Goal: Task Accomplishment & Management: Manage account settings

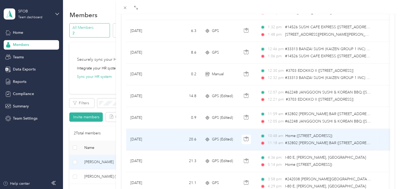
scroll to position [44, 0]
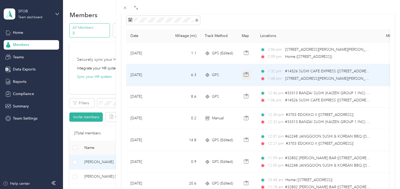
click at [246, 76] on icon "button" at bounding box center [246, 74] width 5 height 5
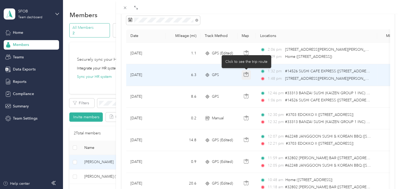
click at [246, 76] on icon "button" at bounding box center [246, 74] width 5 height 5
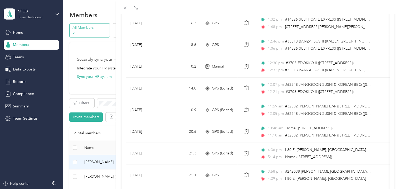
scroll to position [0, 0]
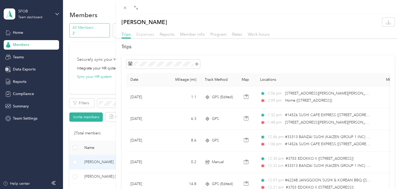
click at [148, 34] on span "Expenses" at bounding box center [145, 34] width 18 height 5
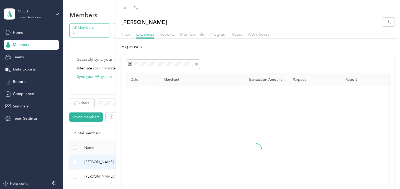
click at [129, 35] on span "Trips" at bounding box center [126, 34] width 9 height 5
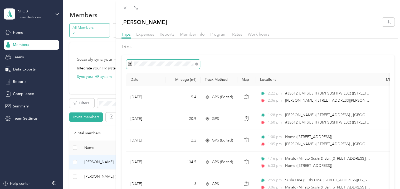
click at [197, 64] on icon at bounding box center [196, 64] width 3 height 3
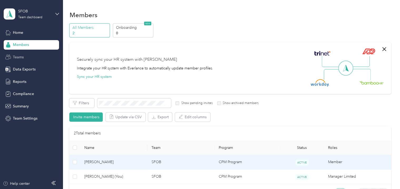
click at [27, 189] on div "Drag to resize Click to close Loading member data" at bounding box center [199, 189] width 398 height 0
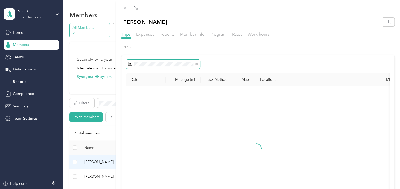
click at [196, 65] on span at bounding box center [196, 63] width 3 height 4
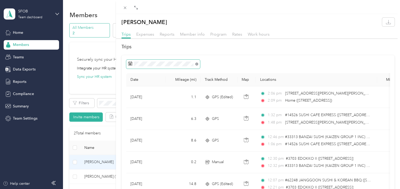
click at [196, 63] on icon at bounding box center [196, 64] width 3 height 3
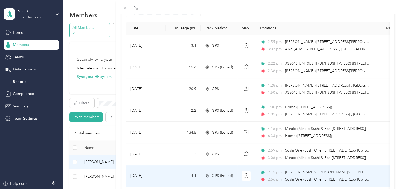
scroll to position [44, 0]
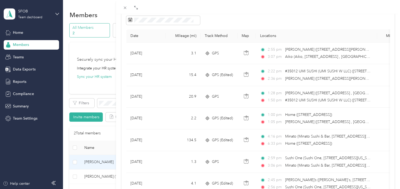
click at [222, 9] on div at bounding box center [258, 7] width 284 height 14
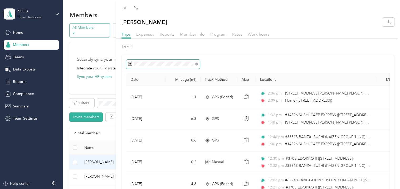
click at [196, 64] on icon at bounding box center [196, 64] width 3 height 3
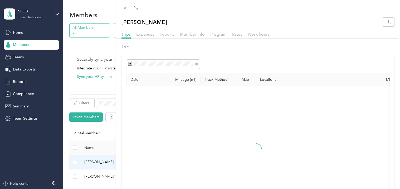
click at [164, 33] on span "Reports" at bounding box center [167, 34] width 15 height 5
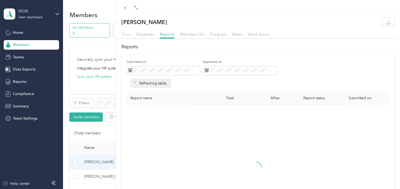
click at [129, 35] on span "Trips" at bounding box center [126, 34] width 9 height 5
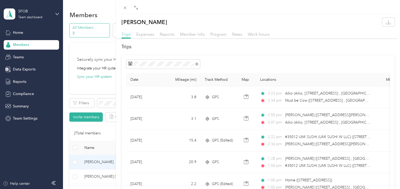
click at [129, 36] on span "Trips" at bounding box center [126, 34] width 9 height 5
click at [139, 35] on span "Expenses" at bounding box center [145, 34] width 18 height 5
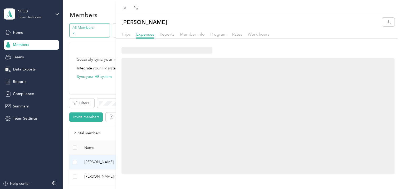
click at [126, 34] on span "Trips" at bounding box center [126, 34] width 9 height 5
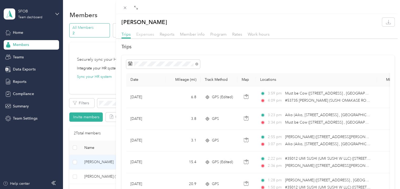
click at [142, 32] on span "Expenses" at bounding box center [145, 34] width 18 height 5
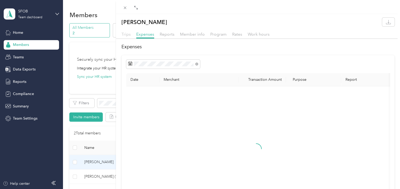
click at [126, 32] on span "Trips" at bounding box center [126, 34] width 9 height 5
